Goal: Task Accomplishment & Management: Manage account settings

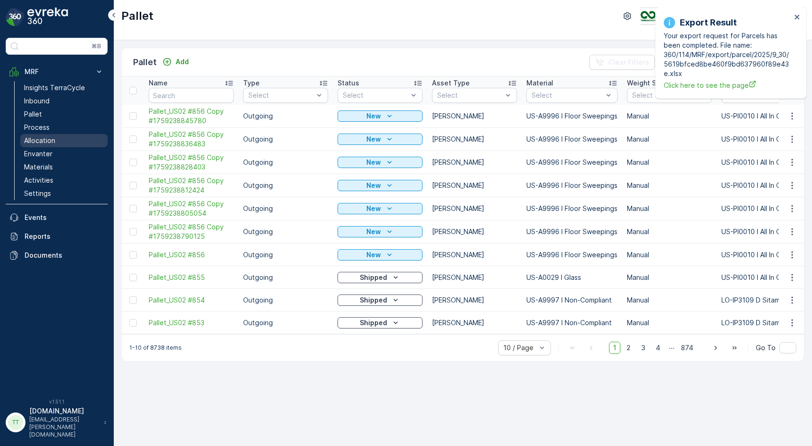
click at [47, 142] on p "Allocation" at bounding box center [39, 140] width 31 height 9
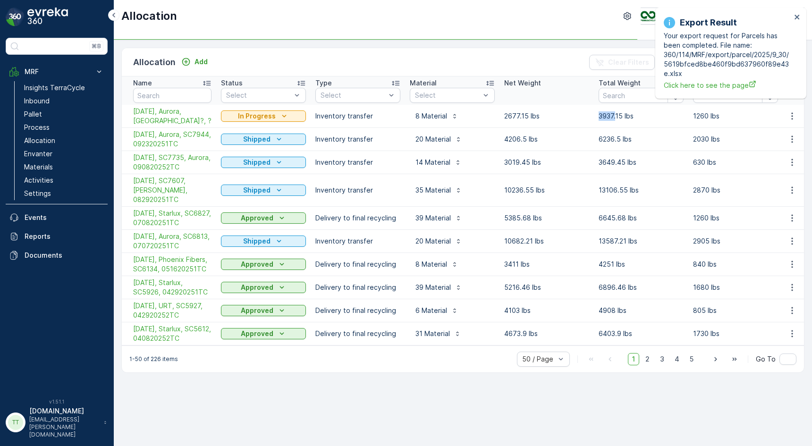
drag, startPoint x: 597, startPoint y: 115, endPoint x: 615, endPoint y: 118, distance: 18.2
click at [615, 118] on td "3937.15 lbs" at bounding box center [641, 116] width 94 height 23
copy p "3937."
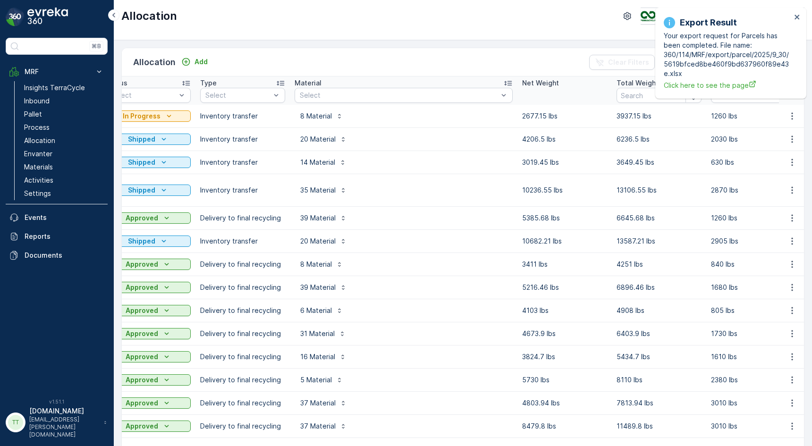
scroll to position [0, 163]
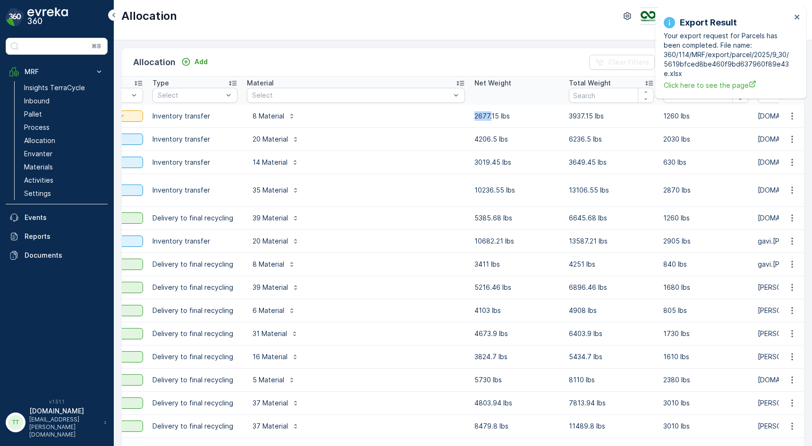
drag, startPoint x: 472, startPoint y: 116, endPoint x: 489, endPoint y: 116, distance: 17.0
click at [489, 116] on td "2677.15 lbs" at bounding box center [517, 116] width 94 height 23
copy p "2677."
click at [54, 140] on p "Allocation" at bounding box center [39, 140] width 31 height 9
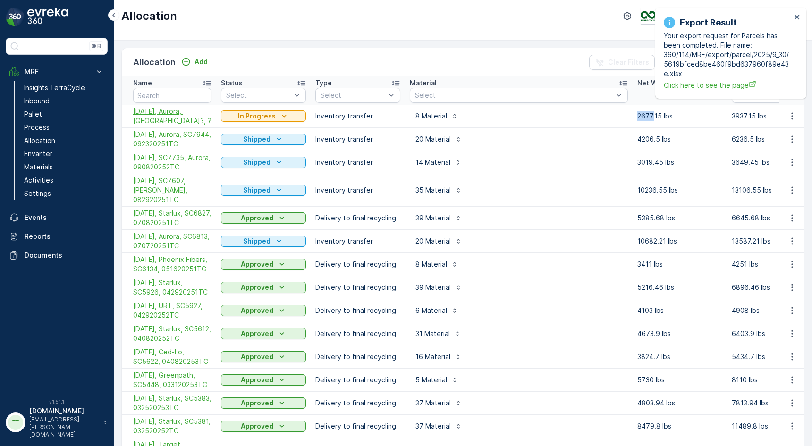
click at [157, 115] on span "[DATE], Aurora, [GEOGRAPHIC_DATA]?, ?" at bounding box center [172, 116] width 78 height 19
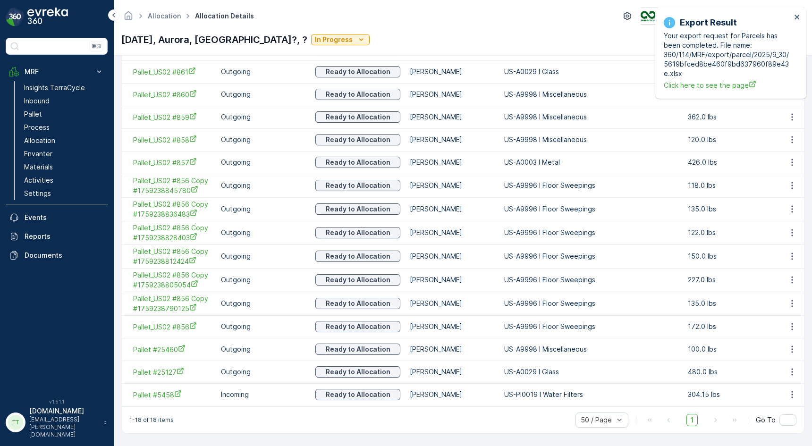
scroll to position [353, 0]
click at [795, 16] on icon "close" at bounding box center [797, 17] width 7 height 8
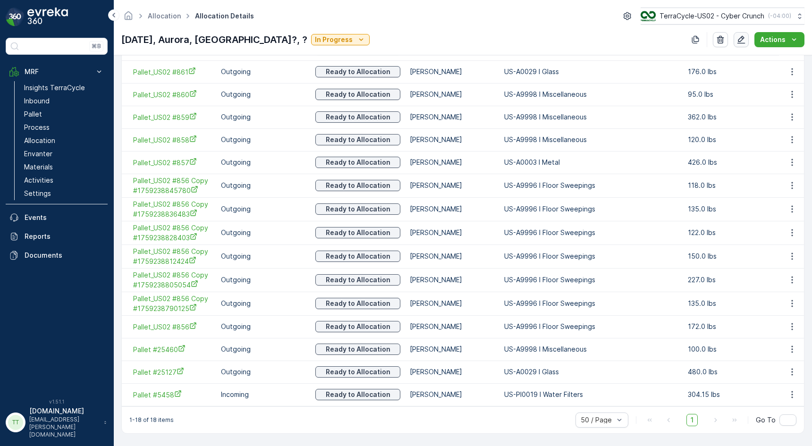
click at [738, 39] on icon "button" at bounding box center [740, 39] width 9 height 9
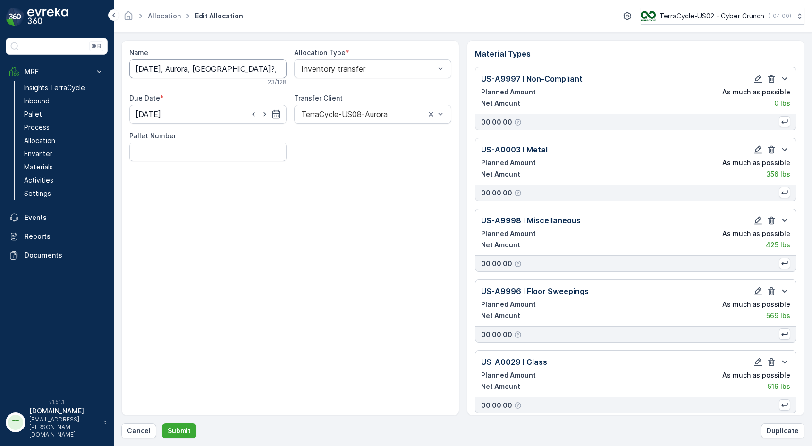
click at [204, 71] on input "[DATE], Aurora, [GEOGRAPHIC_DATA]?, ?" at bounding box center [207, 68] width 157 height 19
paste input "SC8039"
click at [241, 73] on input "[DATE], Aurora, SC8039, ?" at bounding box center [207, 68] width 157 height 19
paste input "092920251TC"
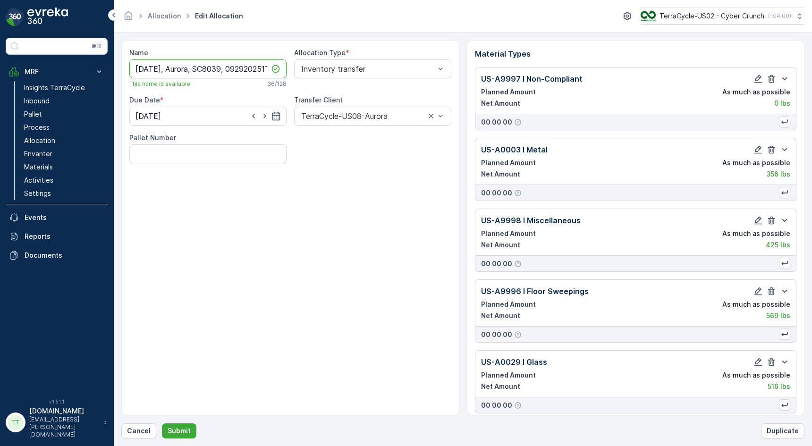
scroll to position [0, 14]
type input "[DATE], Aurora, SC8039, 092920251TC"
click at [279, 271] on div "Name [DATE][GEOGRAPHIC_DATA], 092920251TC This name is available 36 / 128 Alloc…" at bounding box center [290, 228] width 338 height 376
click at [188, 430] on p "Submit" at bounding box center [179, 430] width 23 height 9
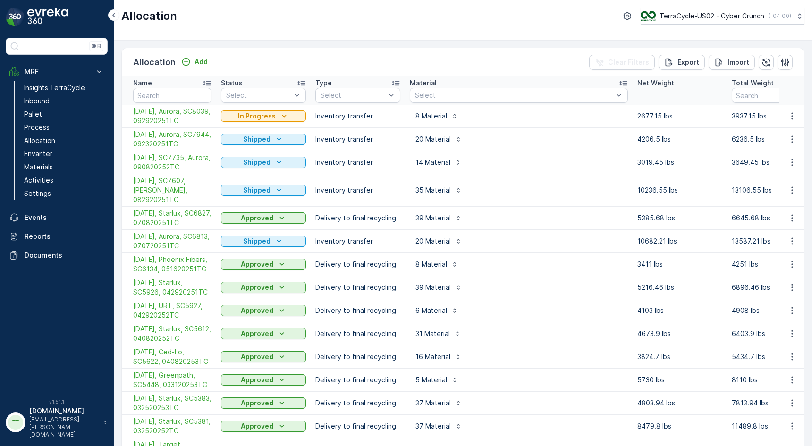
click at [277, 109] on div "In Progress" at bounding box center [263, 115] width 85 height 13
click at [272, 118] on p "In Progress" at bounding box center [257, 115] width 38 height 9
click at [257, 157] on span "Completed" at bounding box center [244, 156] width 35 height 9
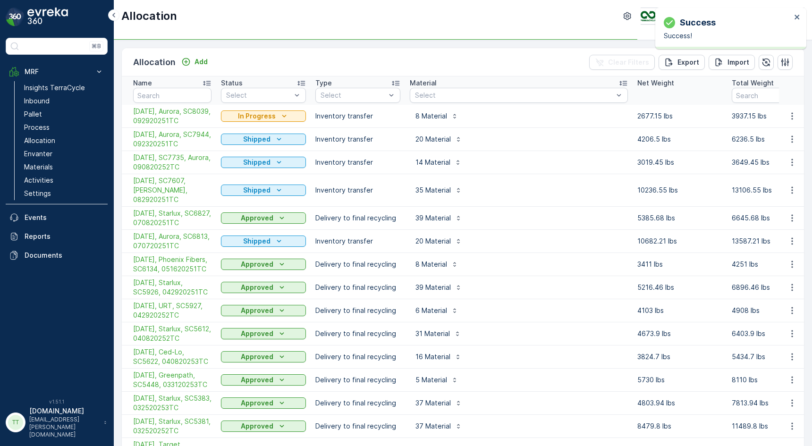
click at [373, 56] on div "Allocation Add Clear Filters Export Import" at bounding box center [463, 62] width 682 height 28
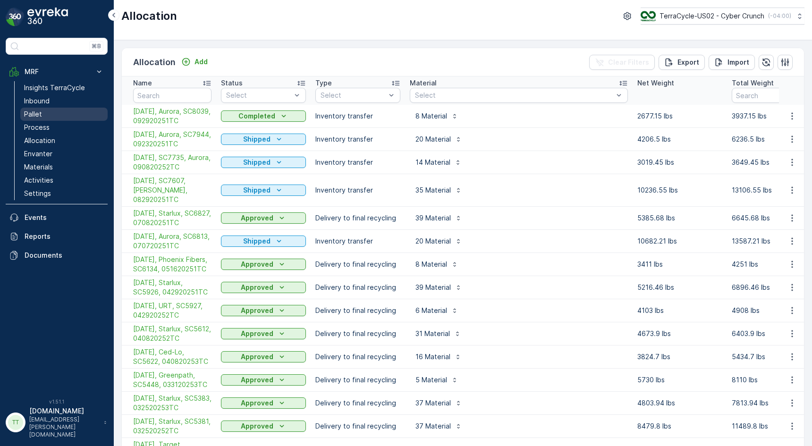
click at [56, 115] on link "Pallet" at bounding box center [63, 114] width 87 height 13
